Goal: Task Accomplishment & Management: Complete application form

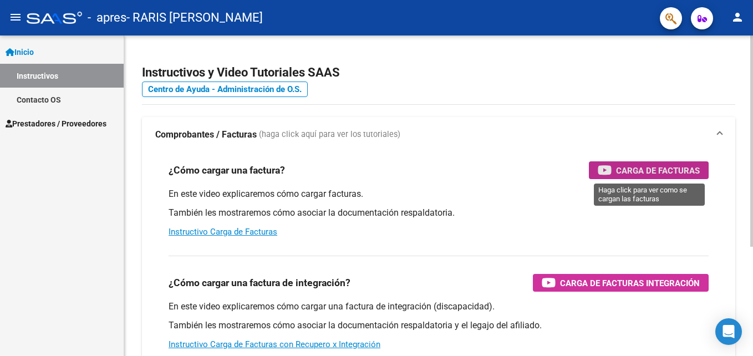
click at [682, 162] on div "Carga de Facturas" at bounding box center [648, 170] width 102 height 18
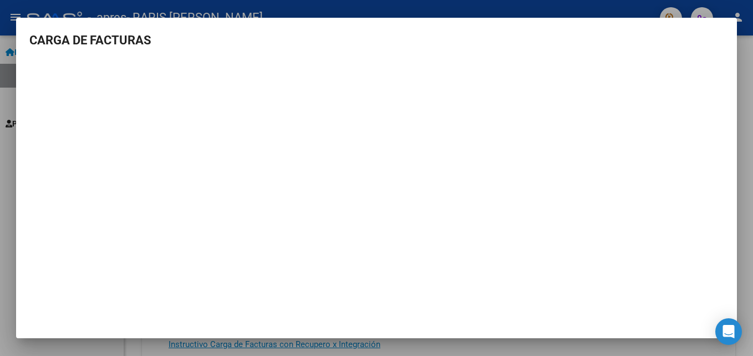
click at [734, 52] on mat-dialog-content "CARGA DE FACTURAS" at bounding box center [376, 171] width 720 height 280
click at [604, 8] on div at bounding box center [376, 178] width 753 height 356
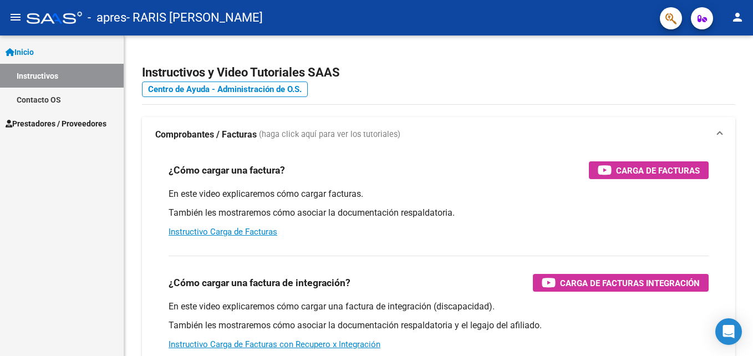
click at [64, 122] on span "Prestadores / Proveedores" at bounding box center [56, 123] width 101 height 12
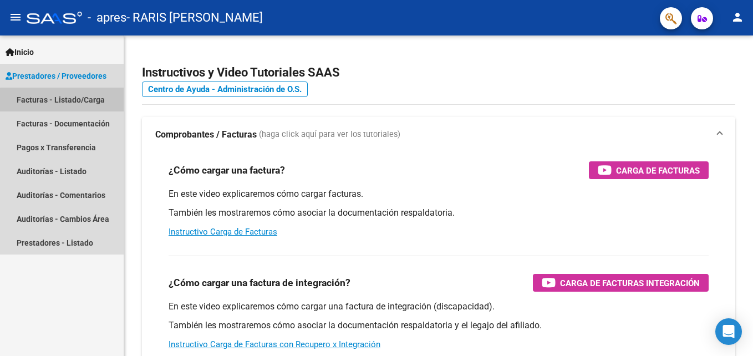
click at [67, 100] on link "Facturas - Listado/Carga" at bounding box center [62, 100] width 124 height 24
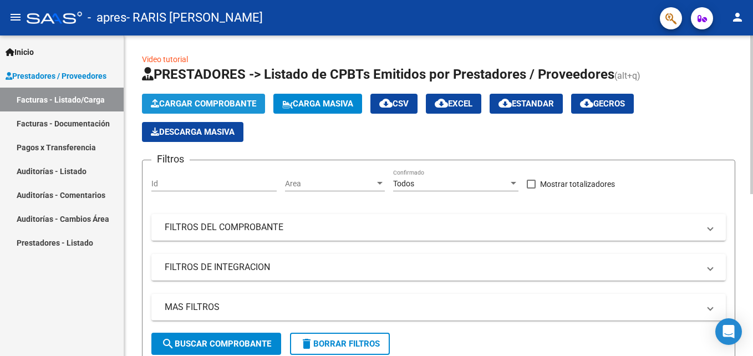
click at [236, 103] on span "Cargar Comprobante" at bounding box center [203, 104] width 105 height 10
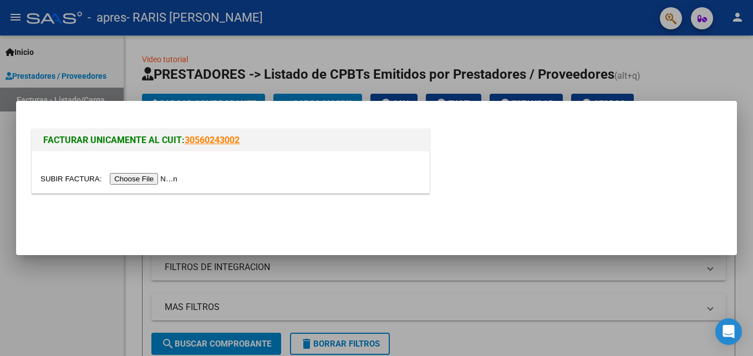
click at [132, 178] on input "file" at bounding box center [110, 179] width 140 height 12
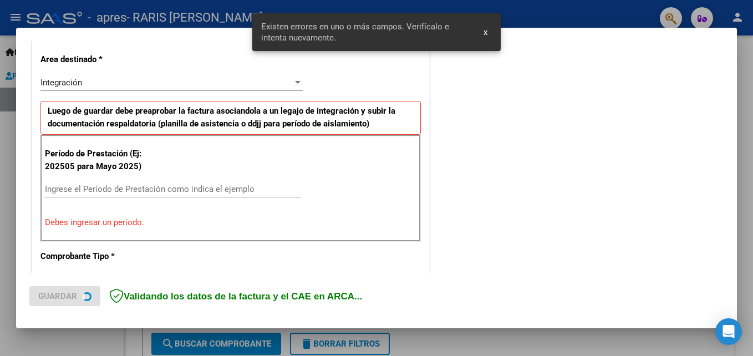
scroll to position [270, 0]
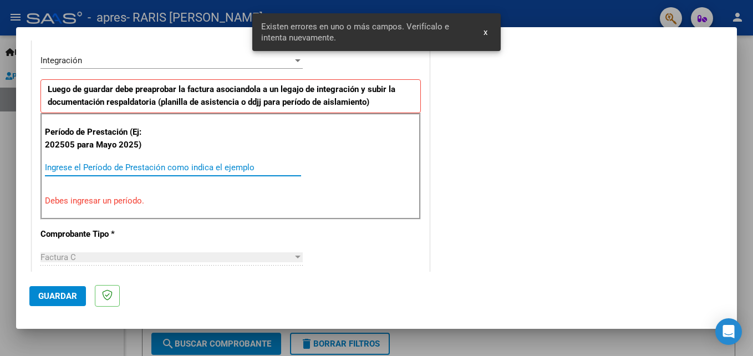
click at [110, 163] on input "Ingrese el Período de Prestación como indica el ejemplo" at bounding box center [173, 167] width 256 height 10
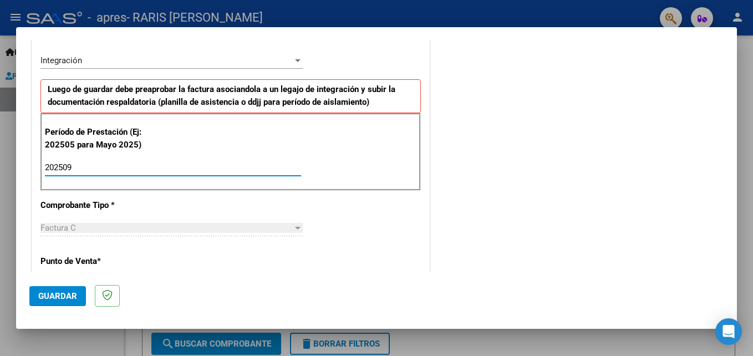
type input "202509"
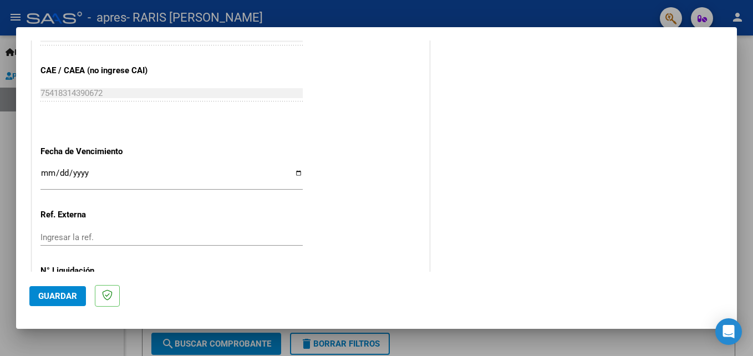
scroll to position [699, 0]
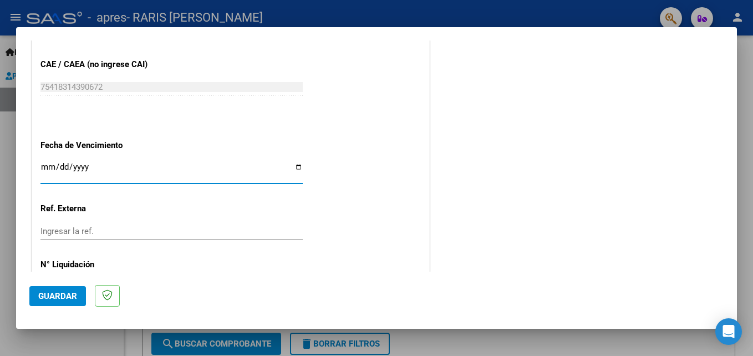
click at [50, 165] on input "Ingresar la fecha" at bounding box center [171, 171] width 262 height 18
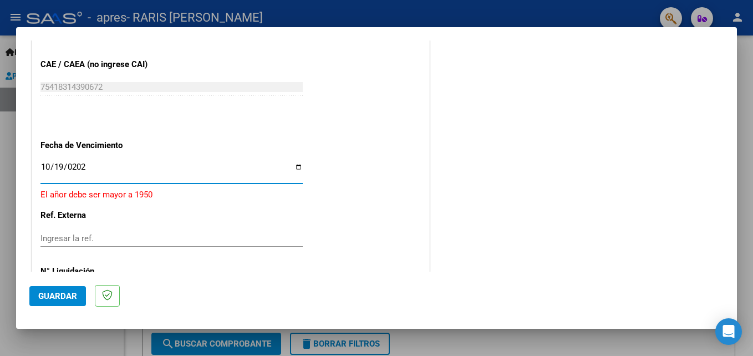
type input "[DATE]"
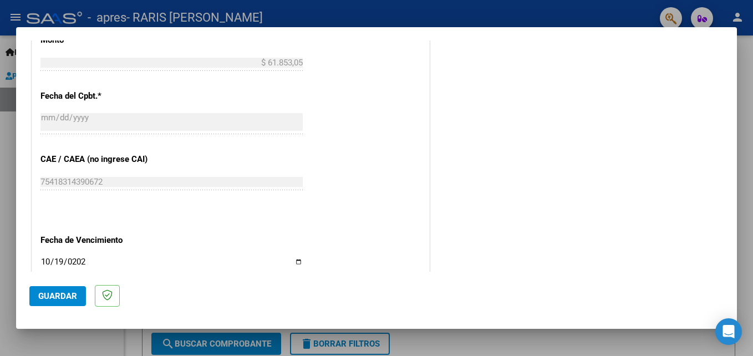
scroll to position [545, 0]
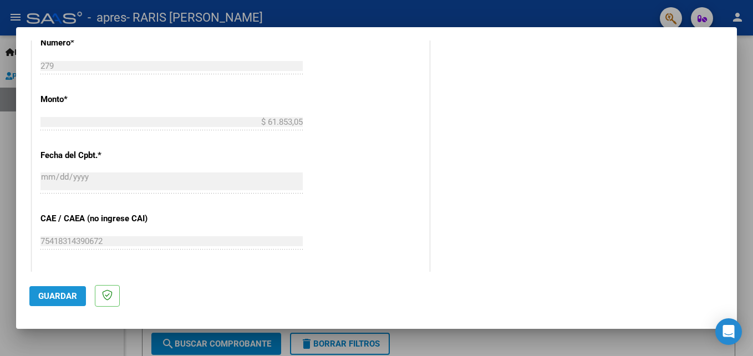
click at [65, 293] on span "Guardar" at bounding box center [57, 296] width 39 height 10
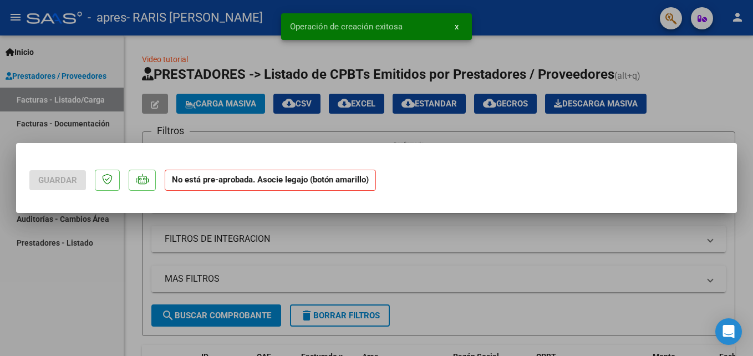
scroll to position [0, 0]
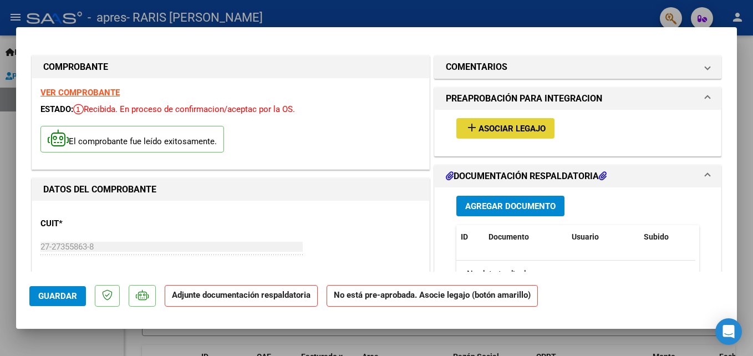
click at [479, 127] on span "Asociar Legajo" at bounding box center [511, 129] width 67 height 10
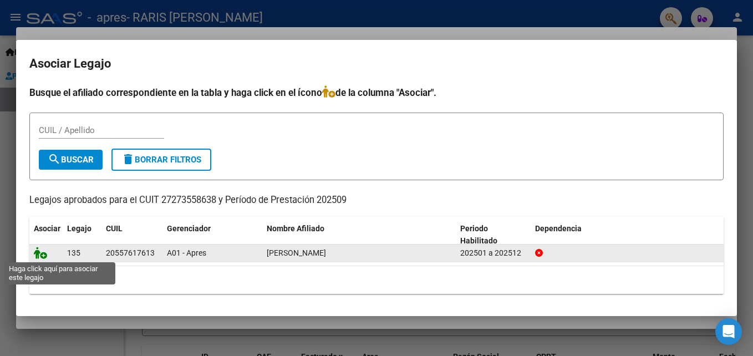
click at [44, 254] on icon at bounding box center [40, 253] width 13 height 12
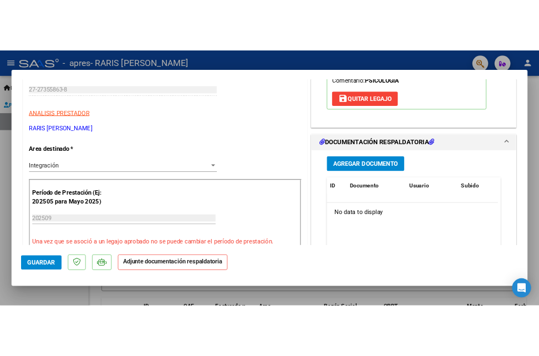
scroll to position [259, 0]
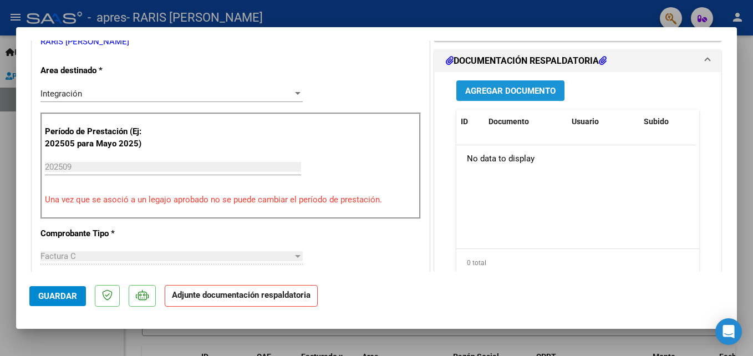
click at [490, 94] on span "Agregar Documento" at bounding box center [510, 91] width 90 height 10
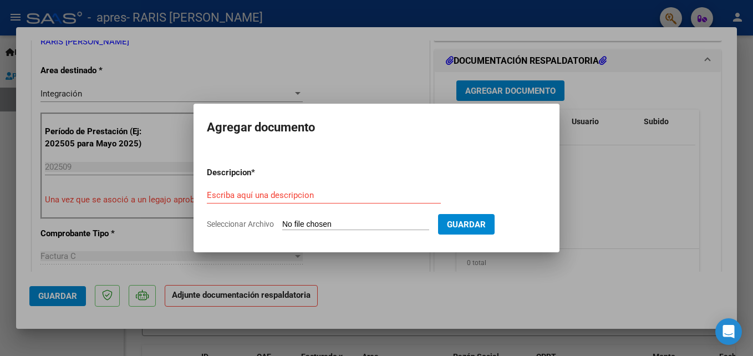
click at [292, 224] on input "Seleccionar Archivo" at bounding box center [355, 224] width 147 height 11
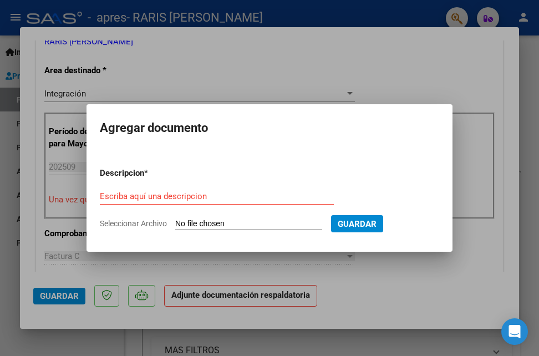
scroll to position [271, 0]
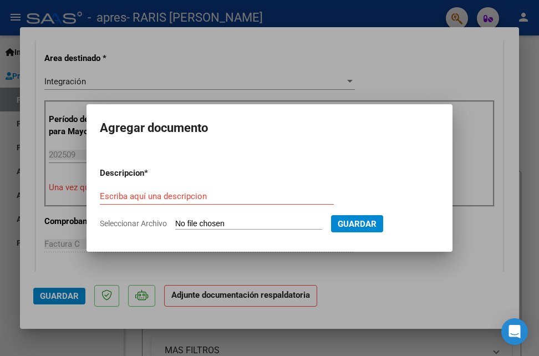
click at [187, 221] on input "Seleccionar Archivo" at bounding box center [248, 224] width 147 height 11
type input "C:\fakepath\PresentismoKanemanSep25.pdf"
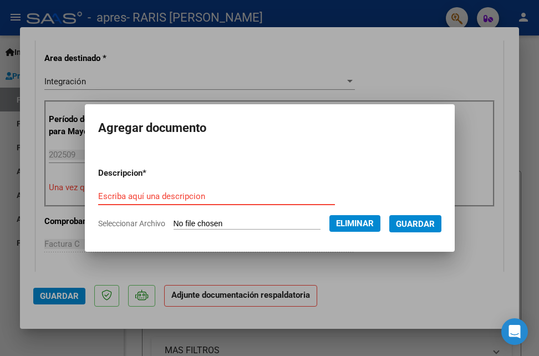
click at [197, 193] on input "Escriba aquí una descripcion" at bounding box center [216, 196] width 237 height 10
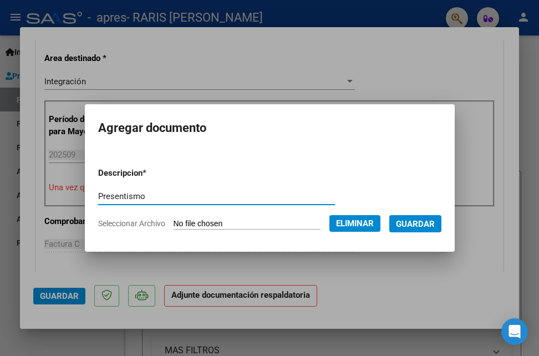
type input "Presentismo"
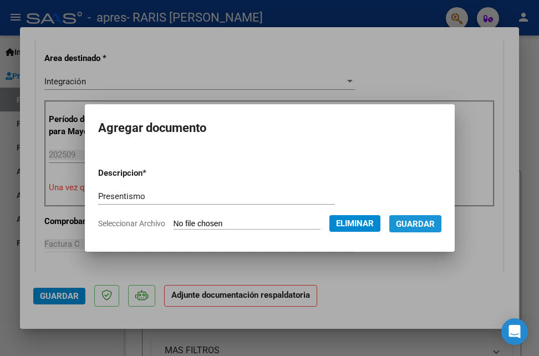
click at [423, 227] on span "Guardar" at bounding box center [415, 224] width 39 height 10
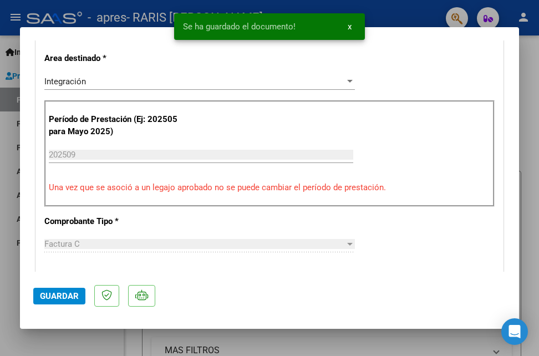
scroll to position [1168, 0]
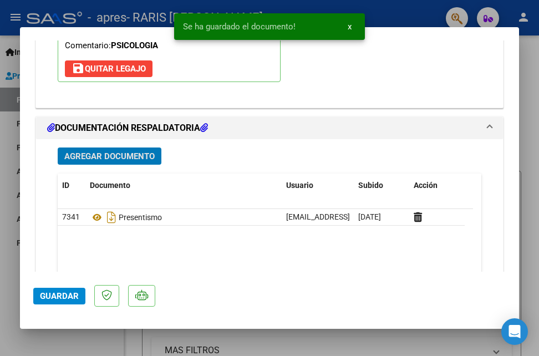
click at [63, 292] on span "Guardar" at bounding box center [59, 296] width 39 height 10
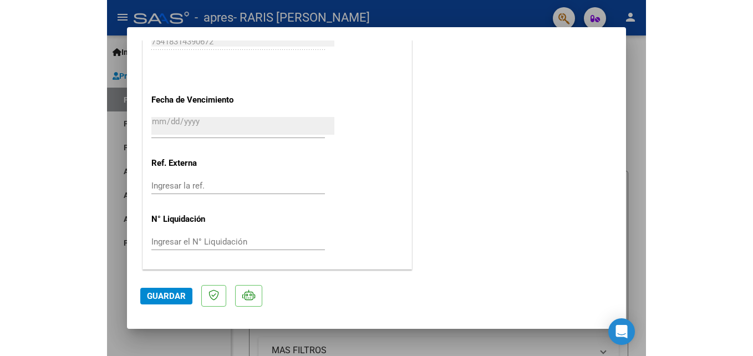
scroll to position [761, 0]
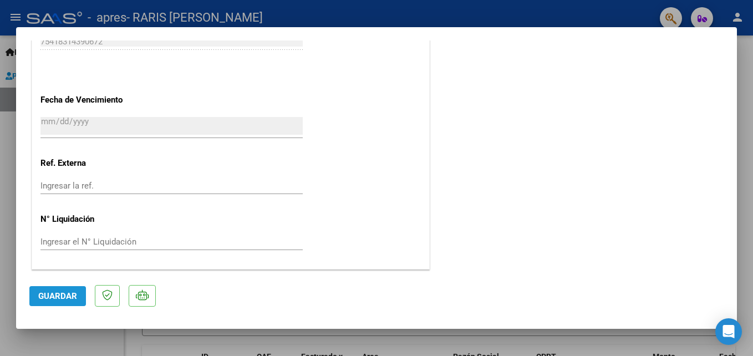
click at [45, 300] on span "Guardar" at bounding box center [57, 296] width 39 height 10
click at [750, 78] on div at bounding box center [376, 178] width 753 height 356
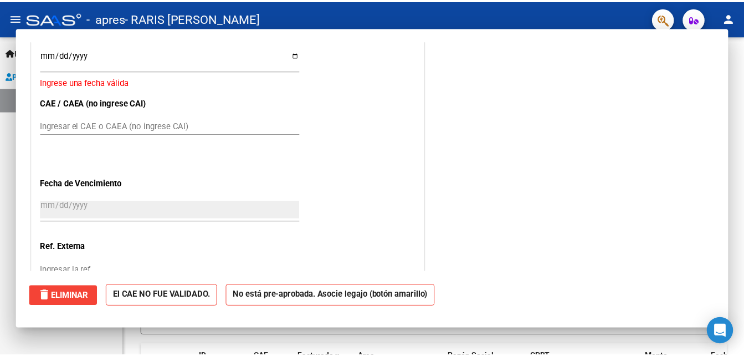
scroll to position [0, 0]
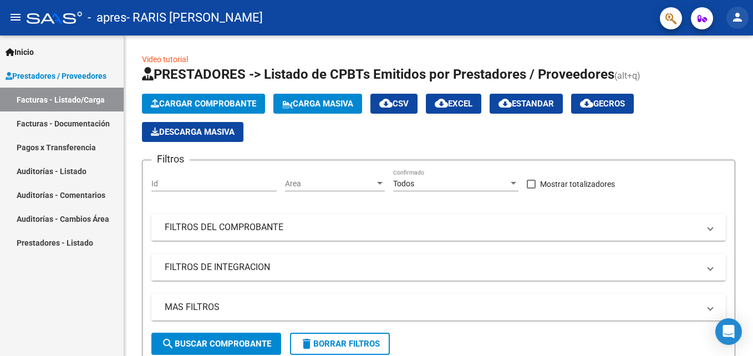
click at [737, 18] on mat-icon "person" at bounding box center [736, 17] width 13 height 13
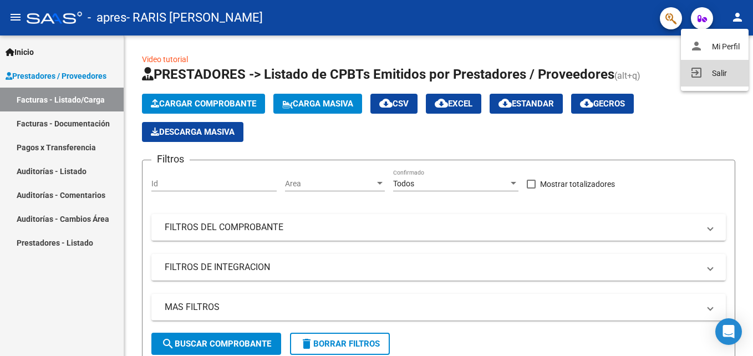
click at [713, 74] on button "exit_to_app Salir" at bounding box center [715, 73] width 68 height 27
